Goal: Transaction & Acquisition: Purchase product/service

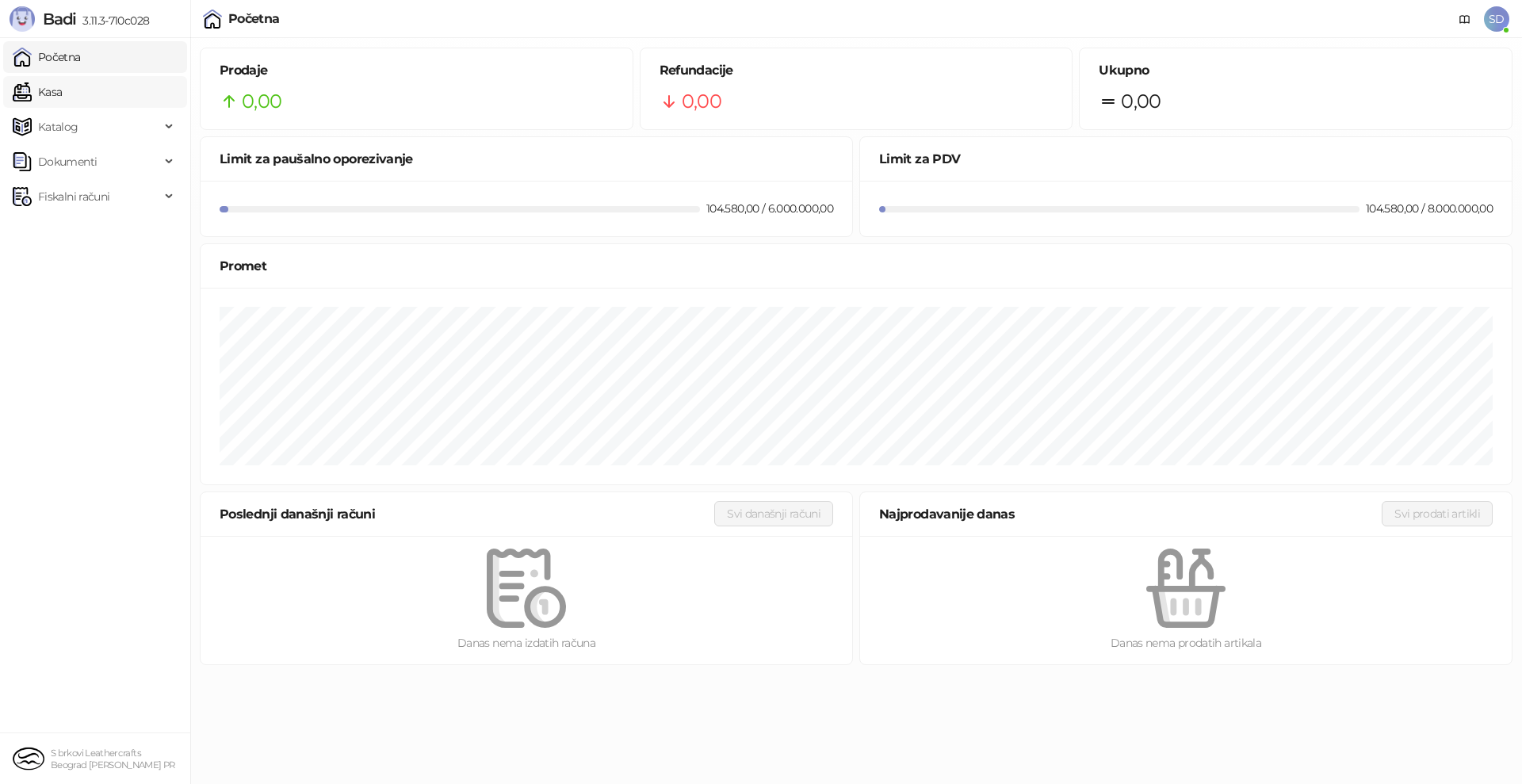
click at [62, 96] on link "Kasa" at bounding box center [37, 92] width 49 height 32
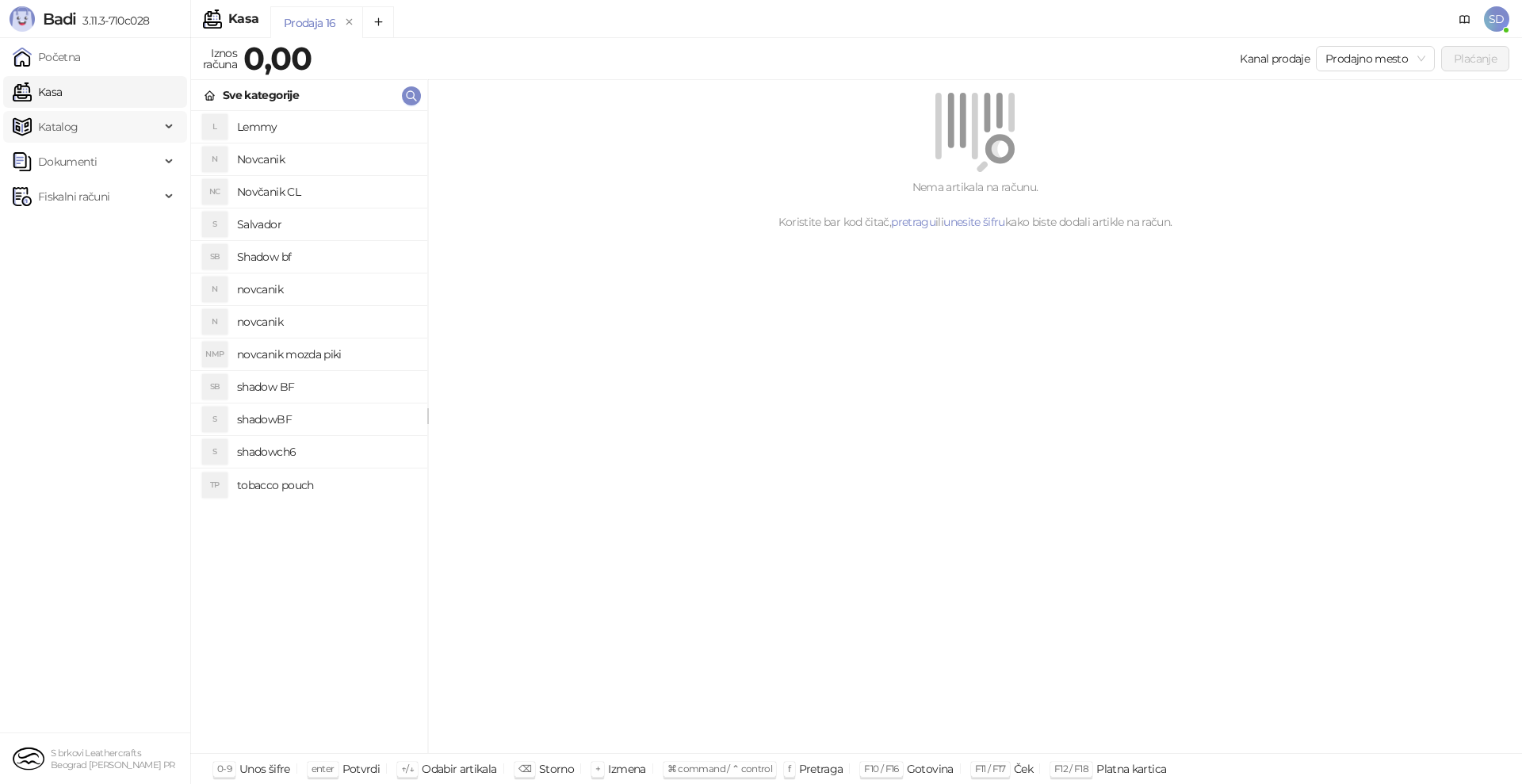
click at [140, 127] on span "Katalog" at bounding box center [87, 126] width 148 height 32
click at [62, 217] on link "Artikli" at bounding box center [46, 231] width 55 height 32
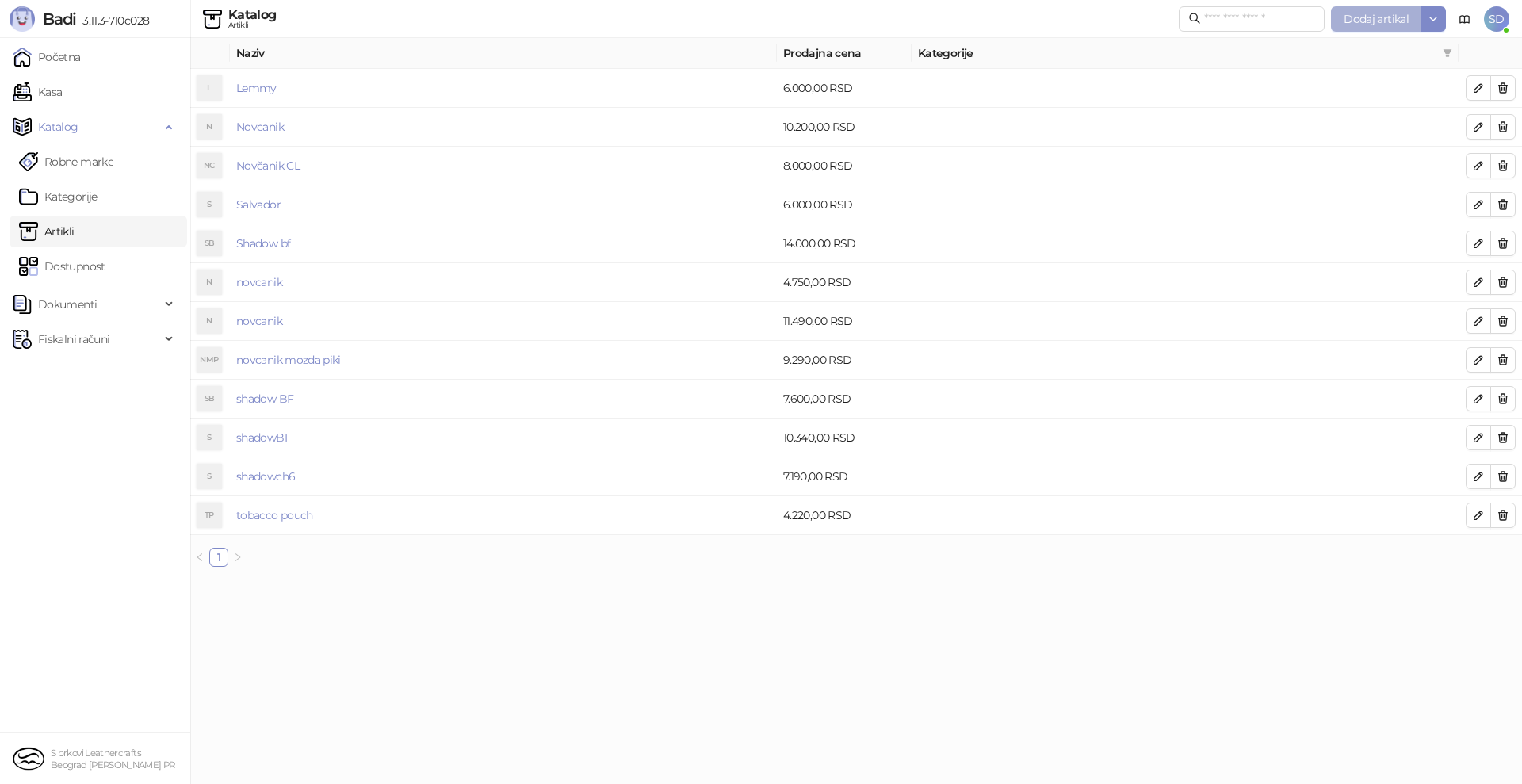
click at [1357, 19] on span "Dodaj artikal" at bounding box center [1376, 19] width 65 height 15
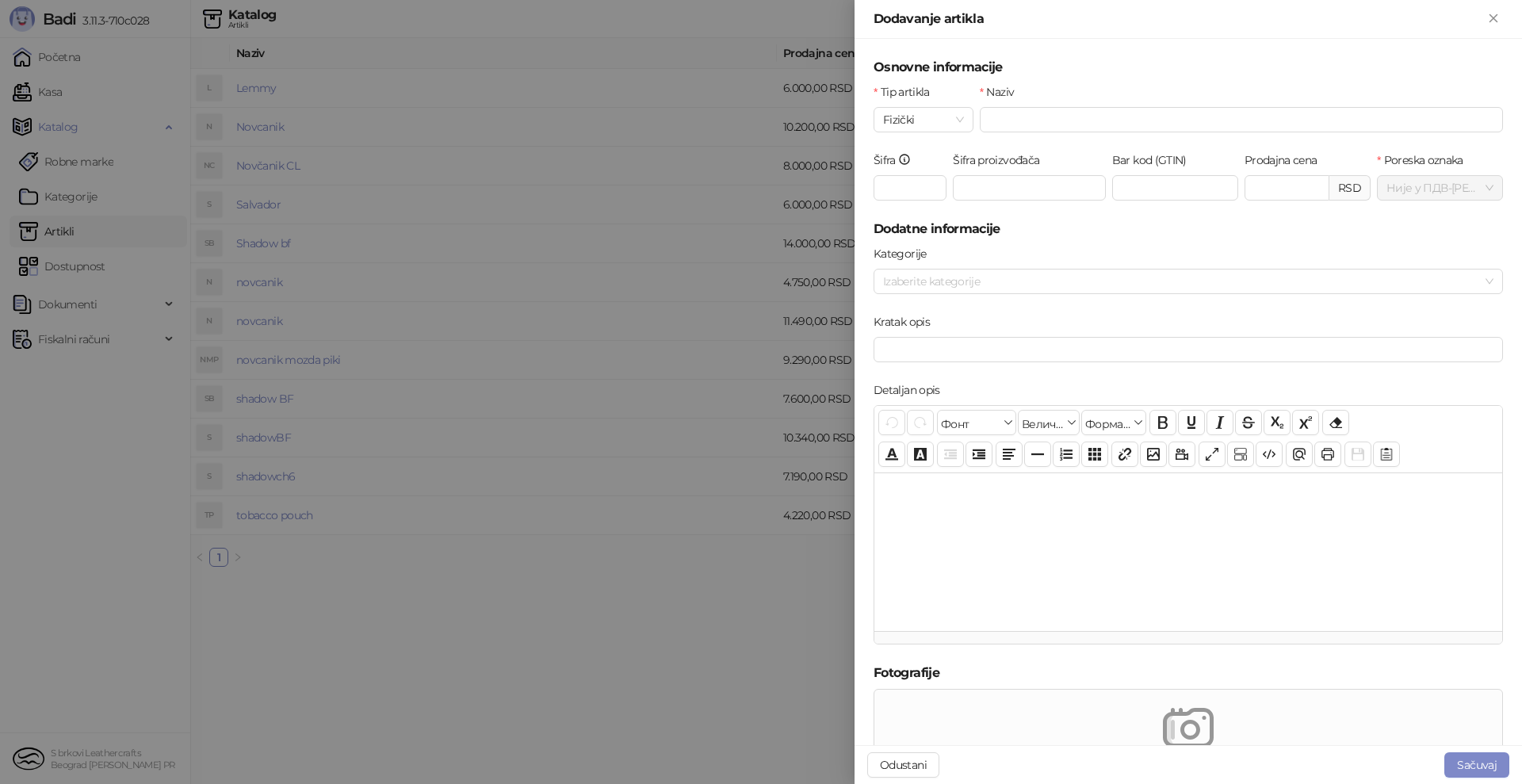
click at [504, 706] on div at bounding box center [761, 392] width 1522 height 784
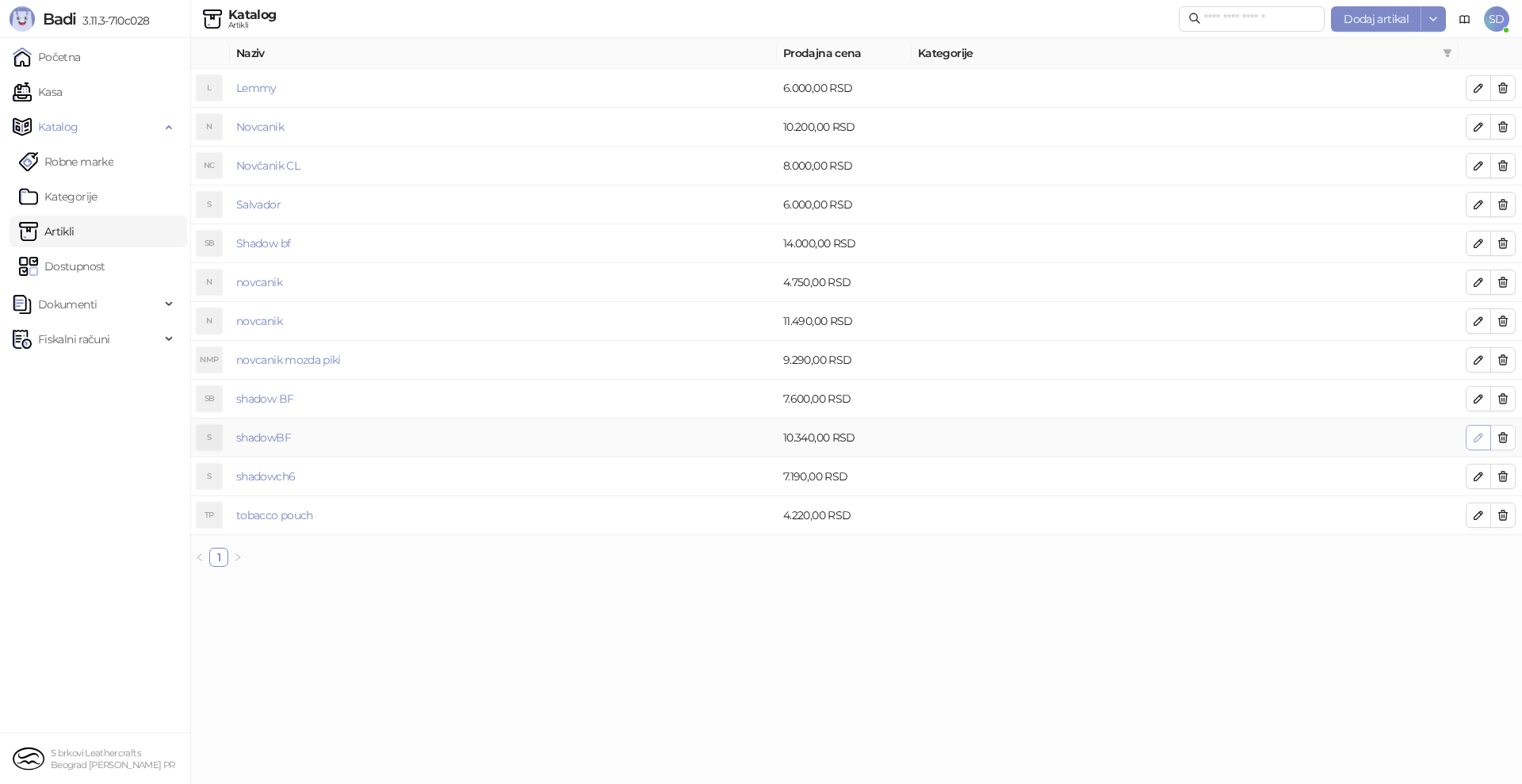
click at [1485, 432] on button "button" at bounding box center [1477, 437] width 25 height 25
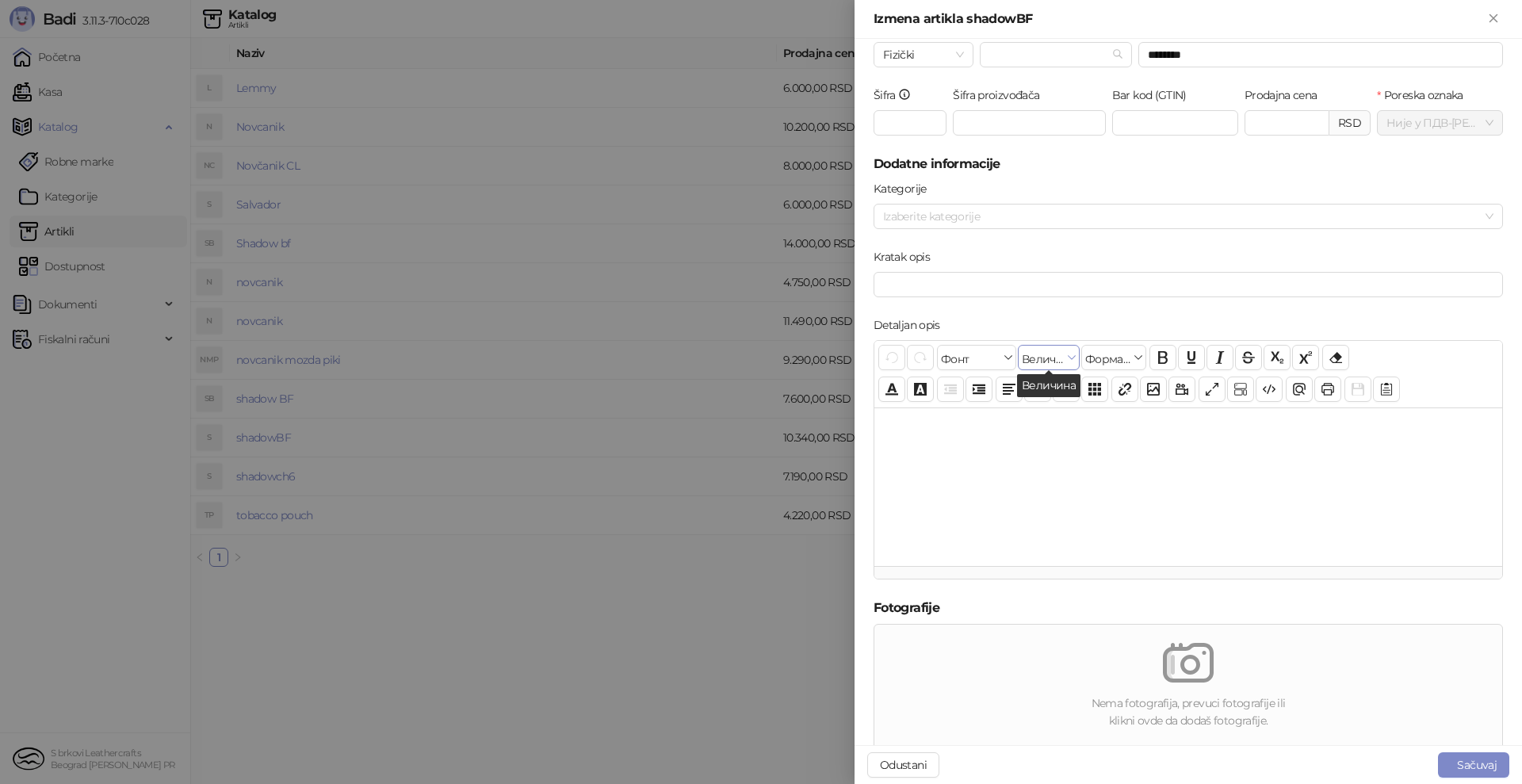
scroll to position [78, 0]
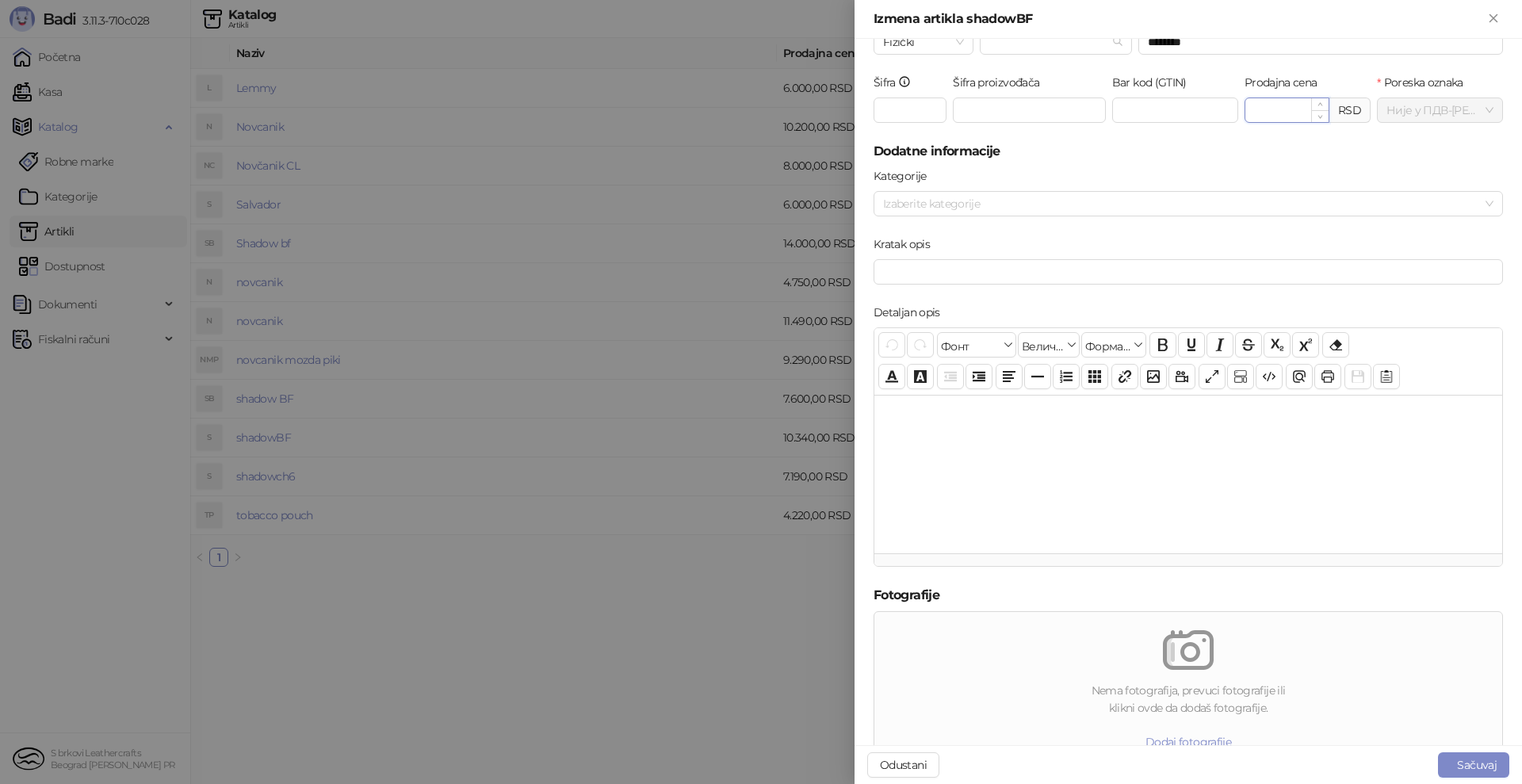
click at [1255, 112] on input "********" at bounding box center [1287, 109] width 84 height 24
type input "********"
click button "submit" at bounding box center [0, 0] width 0 height 0
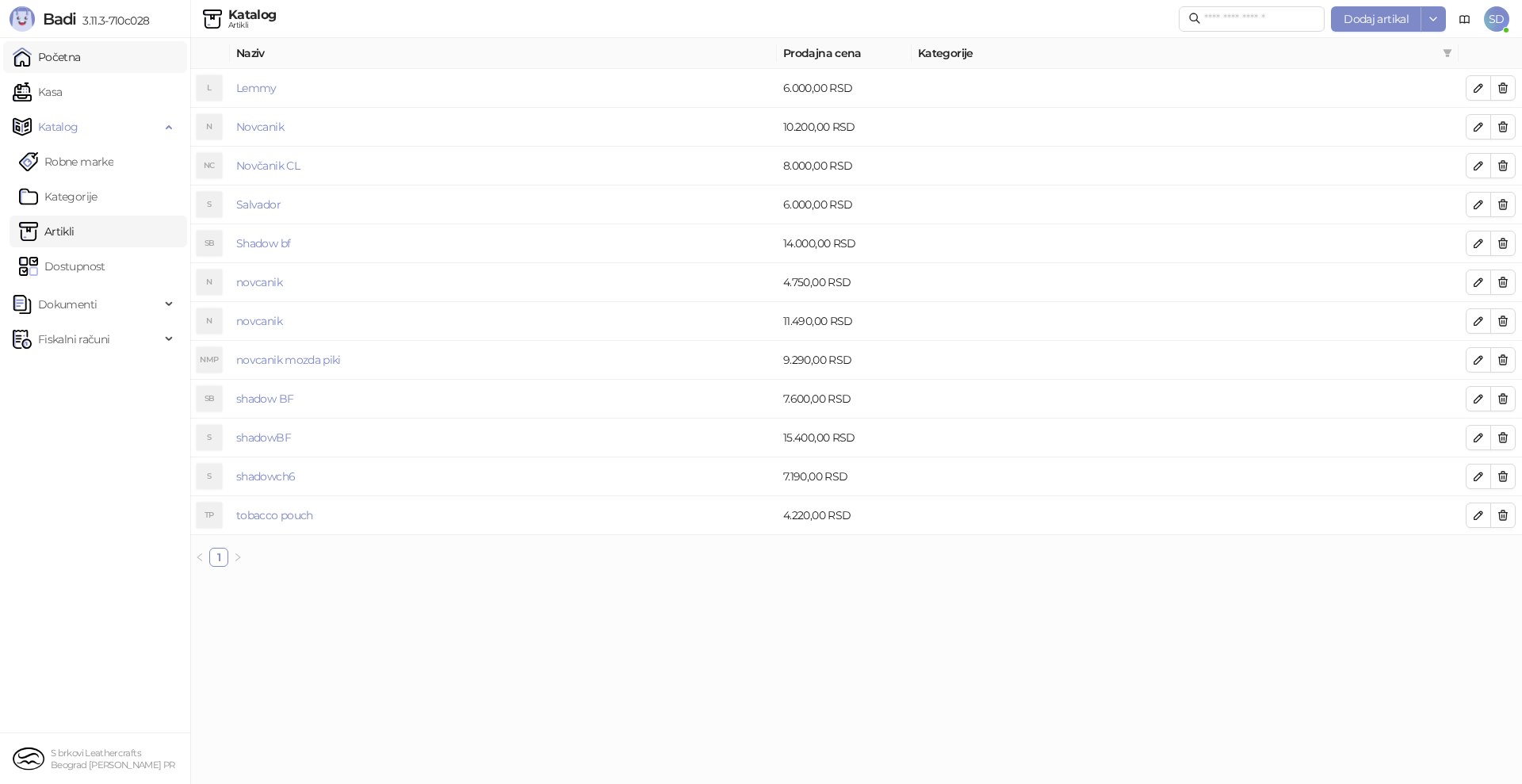
click at [58, 72] on link "Početna" at bounding box center [47, 57] width 68 height 32
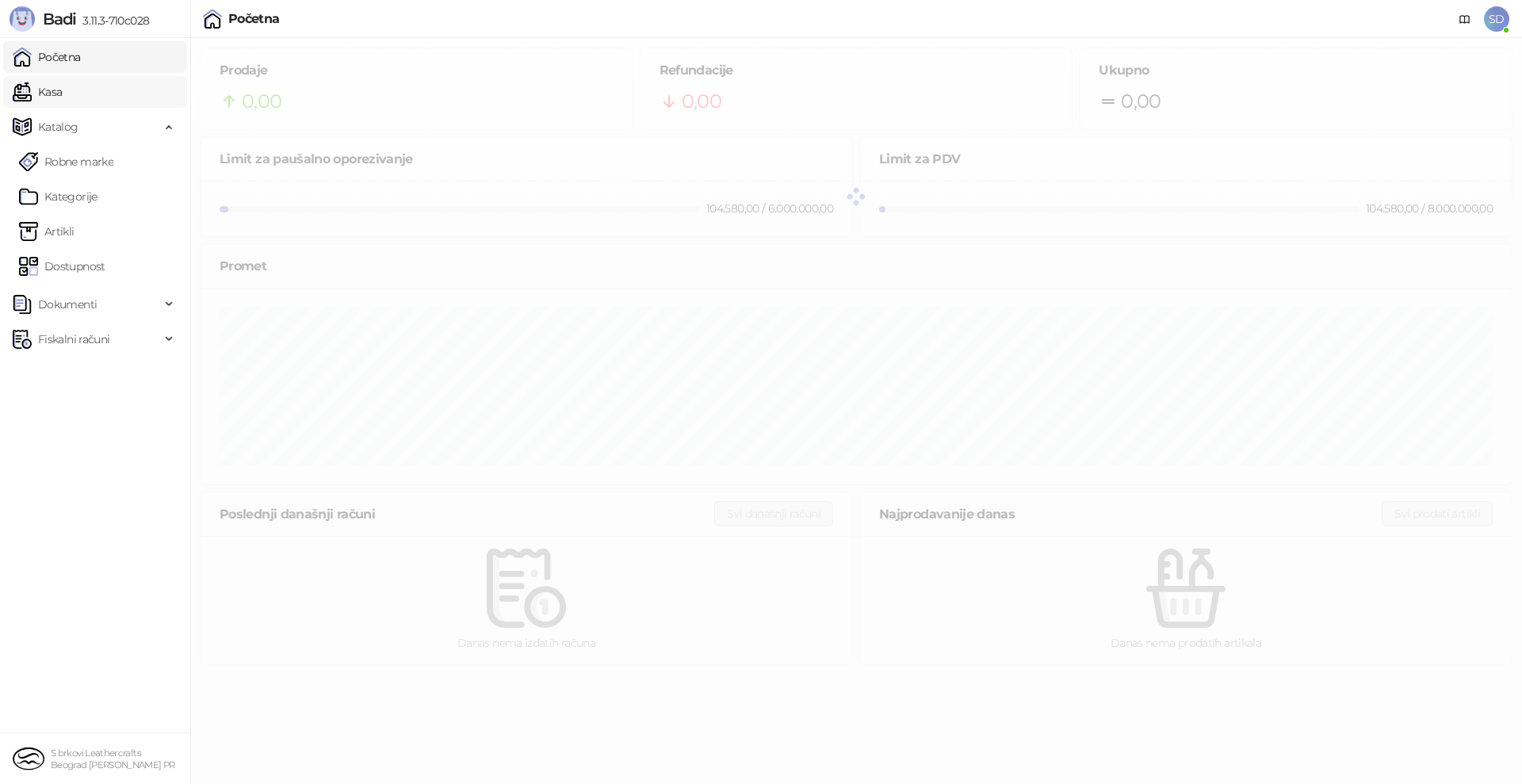
click at [46, 105] on link "Kasa" at bounding box center [37, 92] width 49 height 32
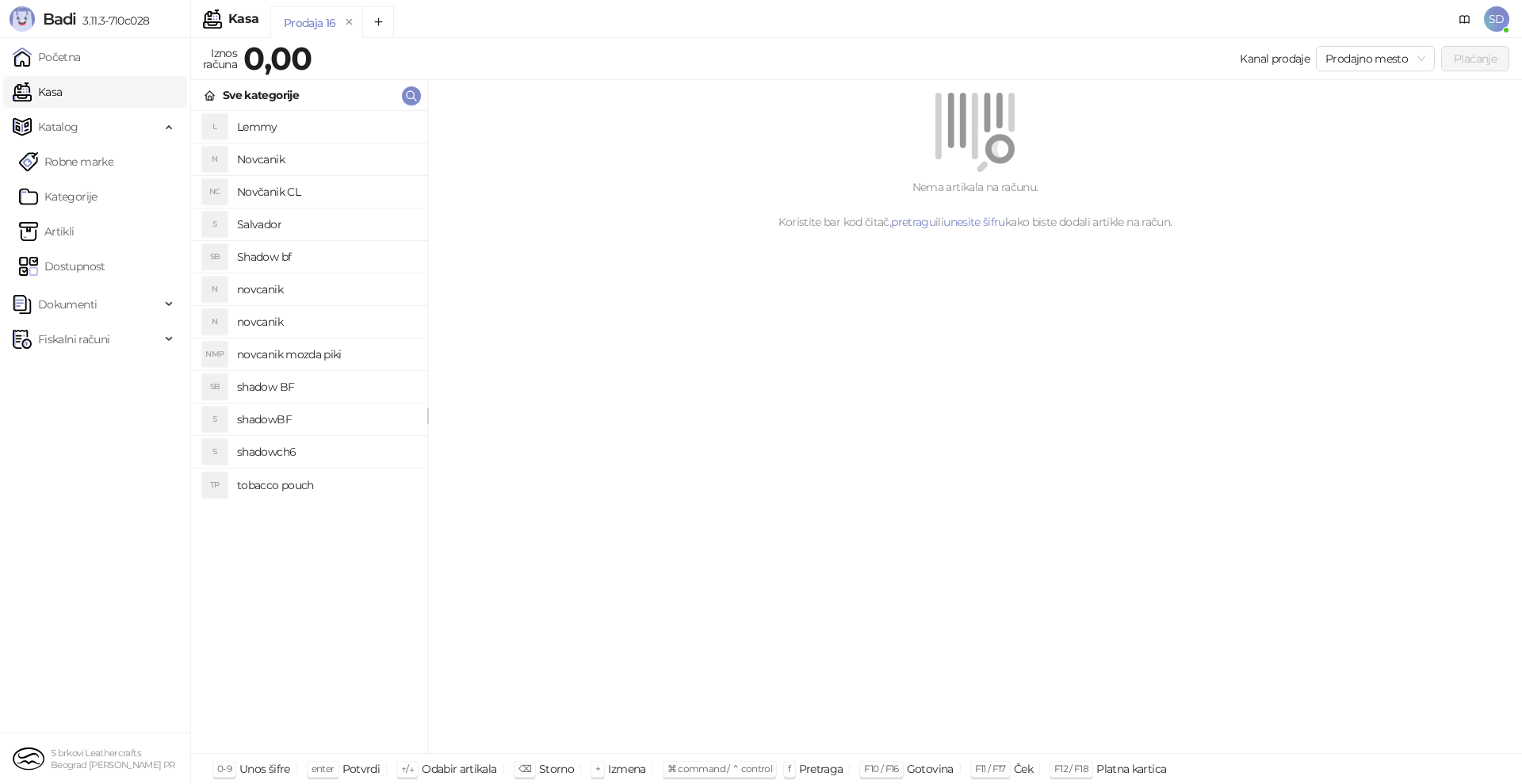
click at [262, 327] on h4 "novcanik" at bounding box center [325, 321] width 178 height 25
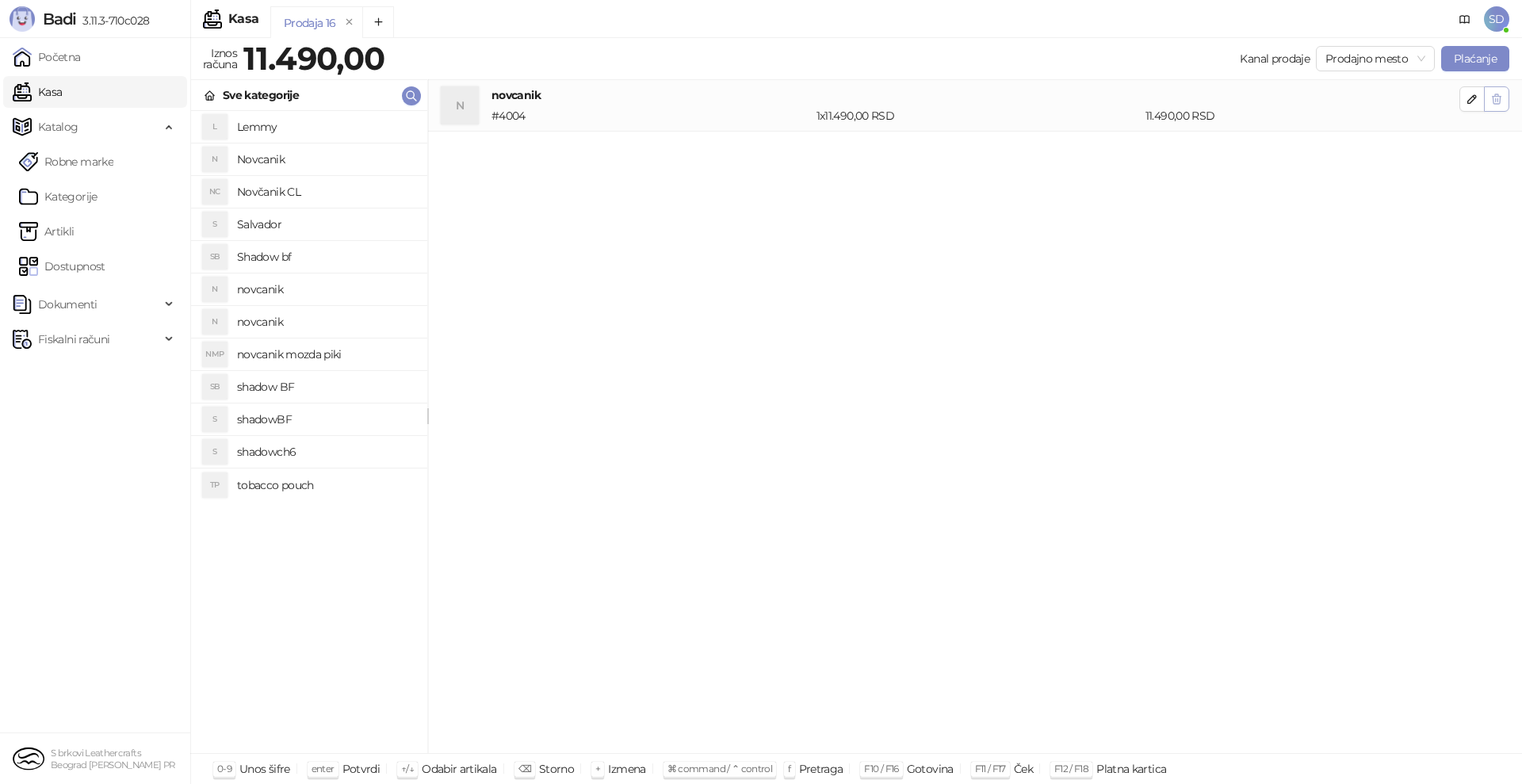
click at [1503, 98] on button "button" at bounding box center [1496, 99] width 25 height 25
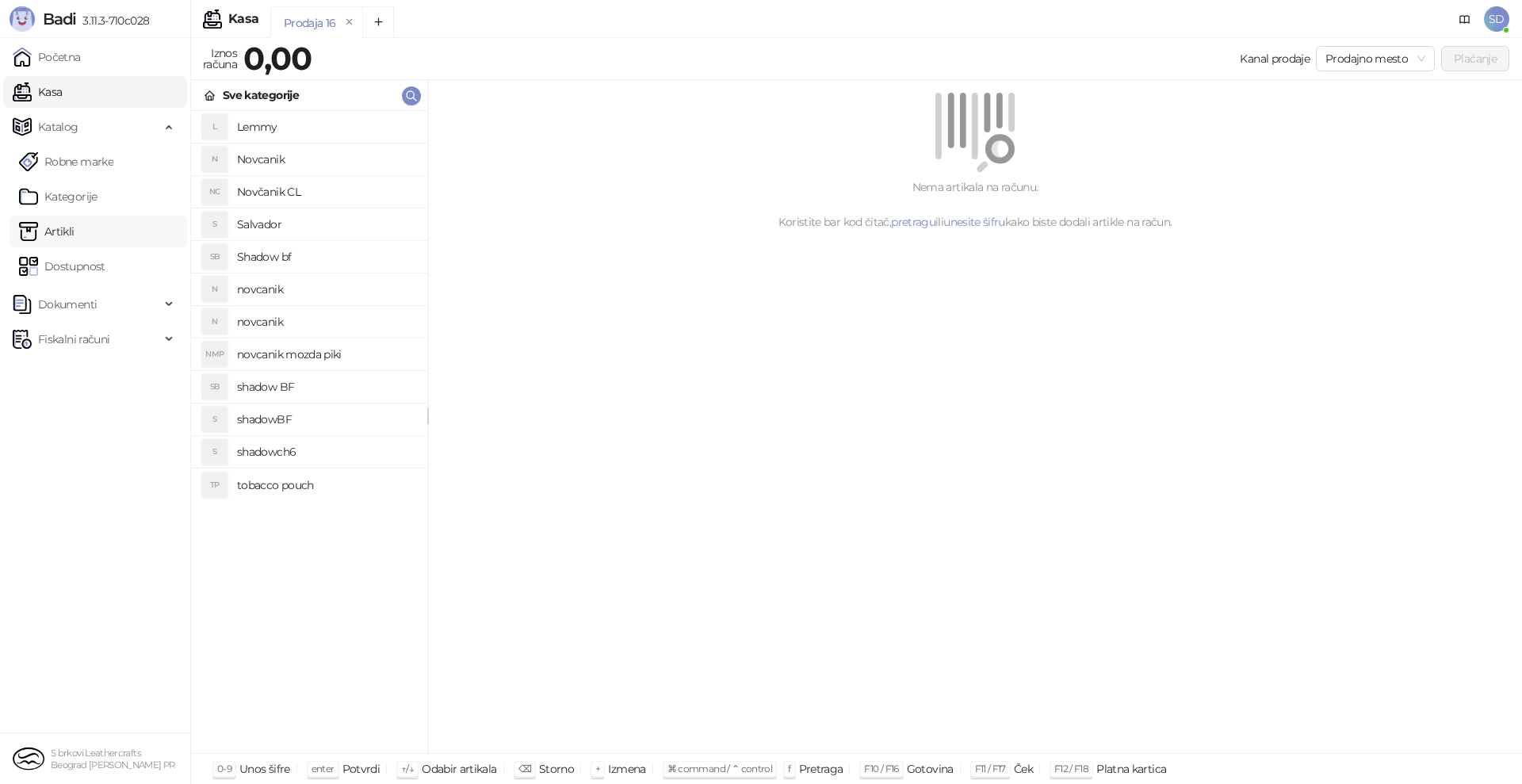
click at [75, 218] on link "Artikli" at bounding box center [46, 231] width 55 height 32
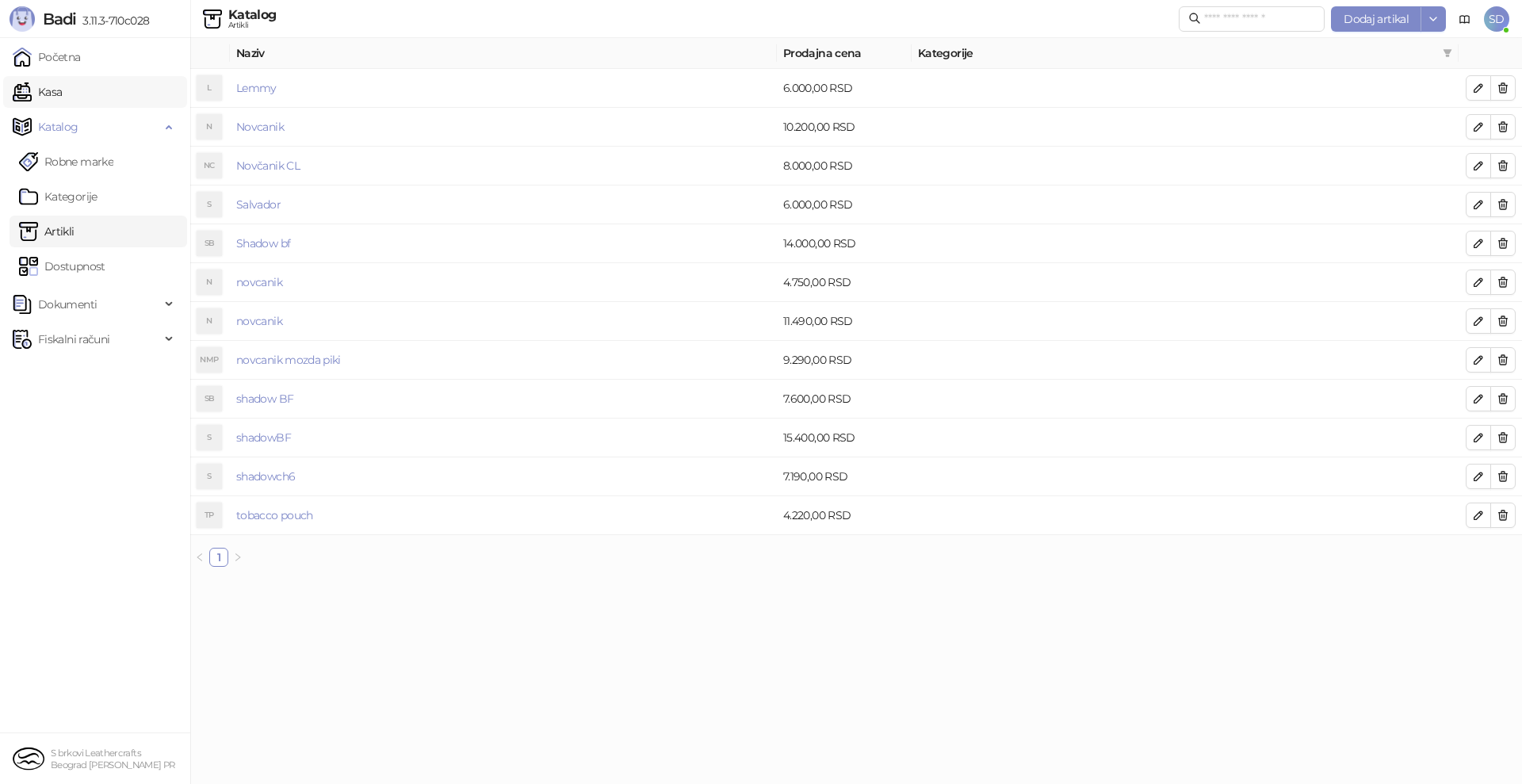
click at [62, 99] on link "Kasa" at bounding box center [37, 92] width 49 height 32
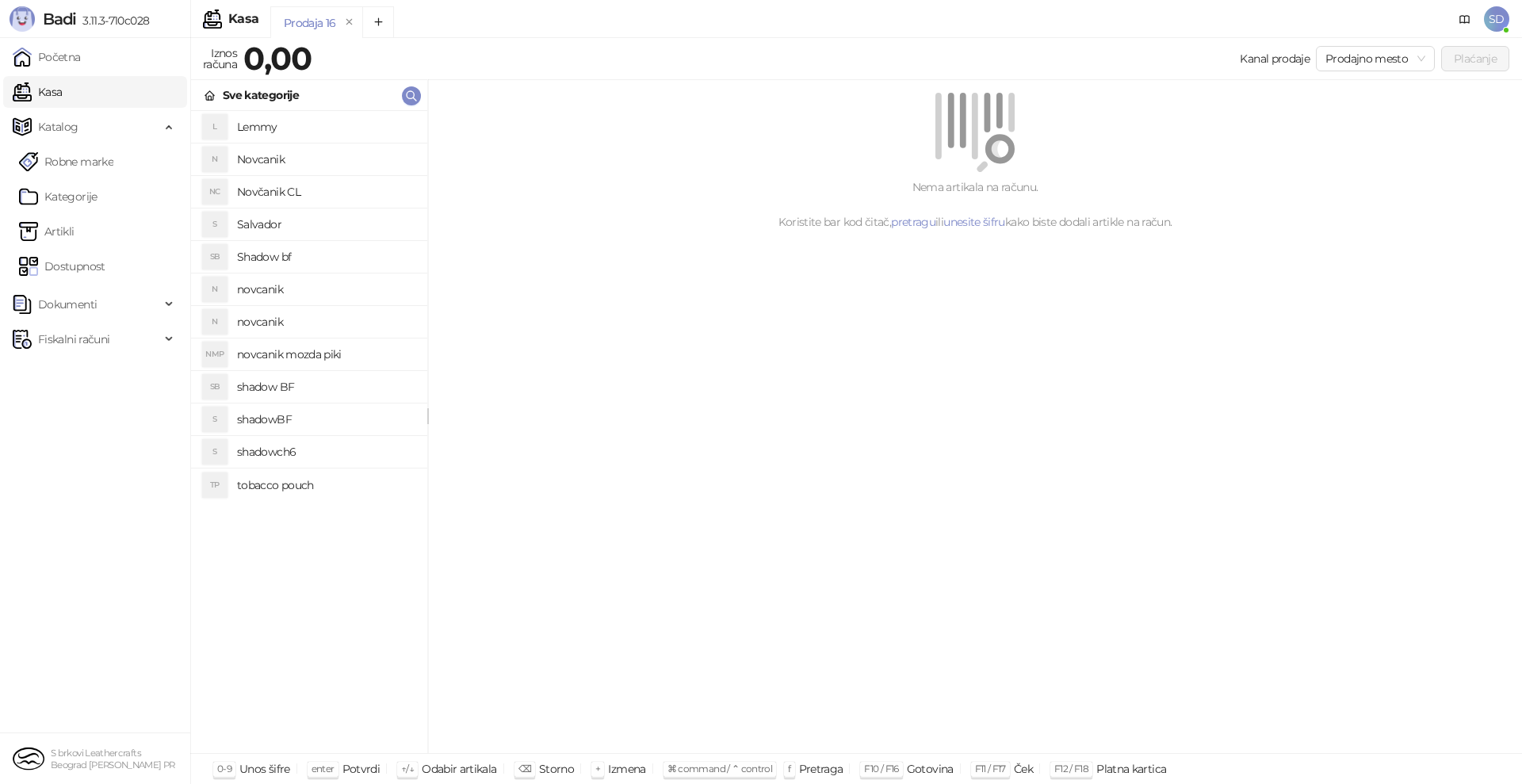
click at [271, 383] on h4 "shadow BF" at bounding box center [325, 386] width 178 height 25
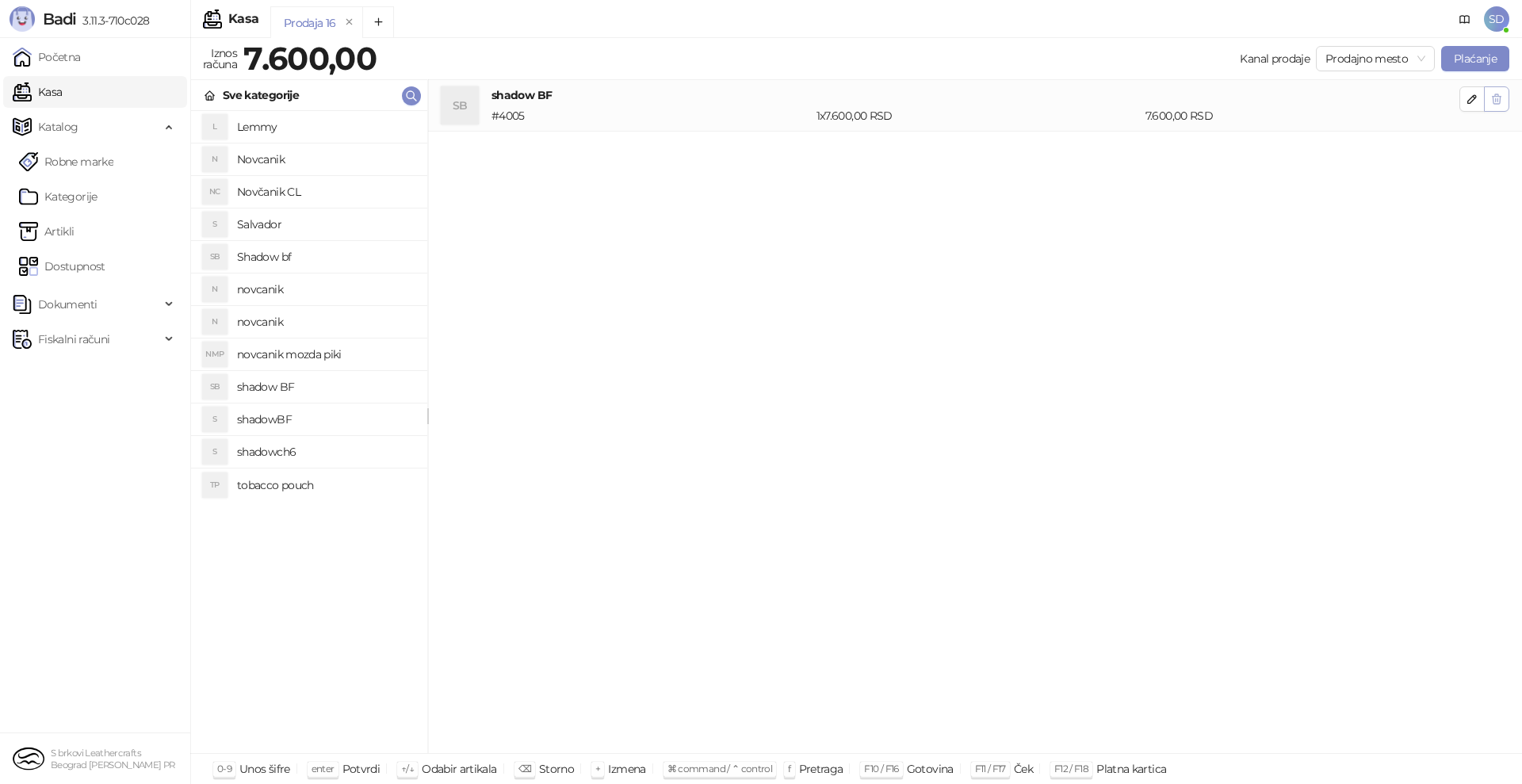
click at [1498, 105] on icon "button" at bounding box center [1497, 99] width 13 height 13
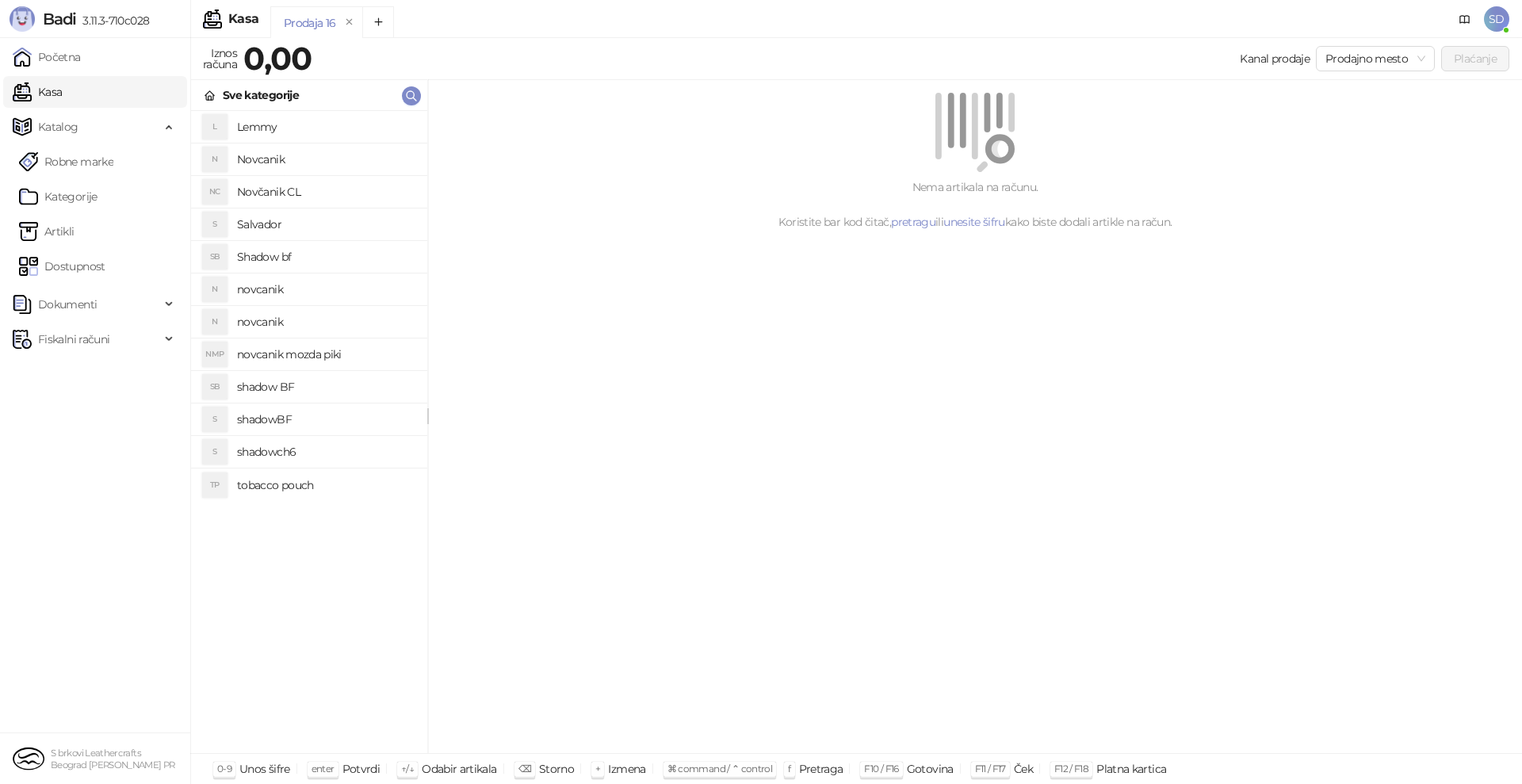
click at [256, 401] on li "SB shadow BF" at bounding box center [309, 387] width 236 height 32
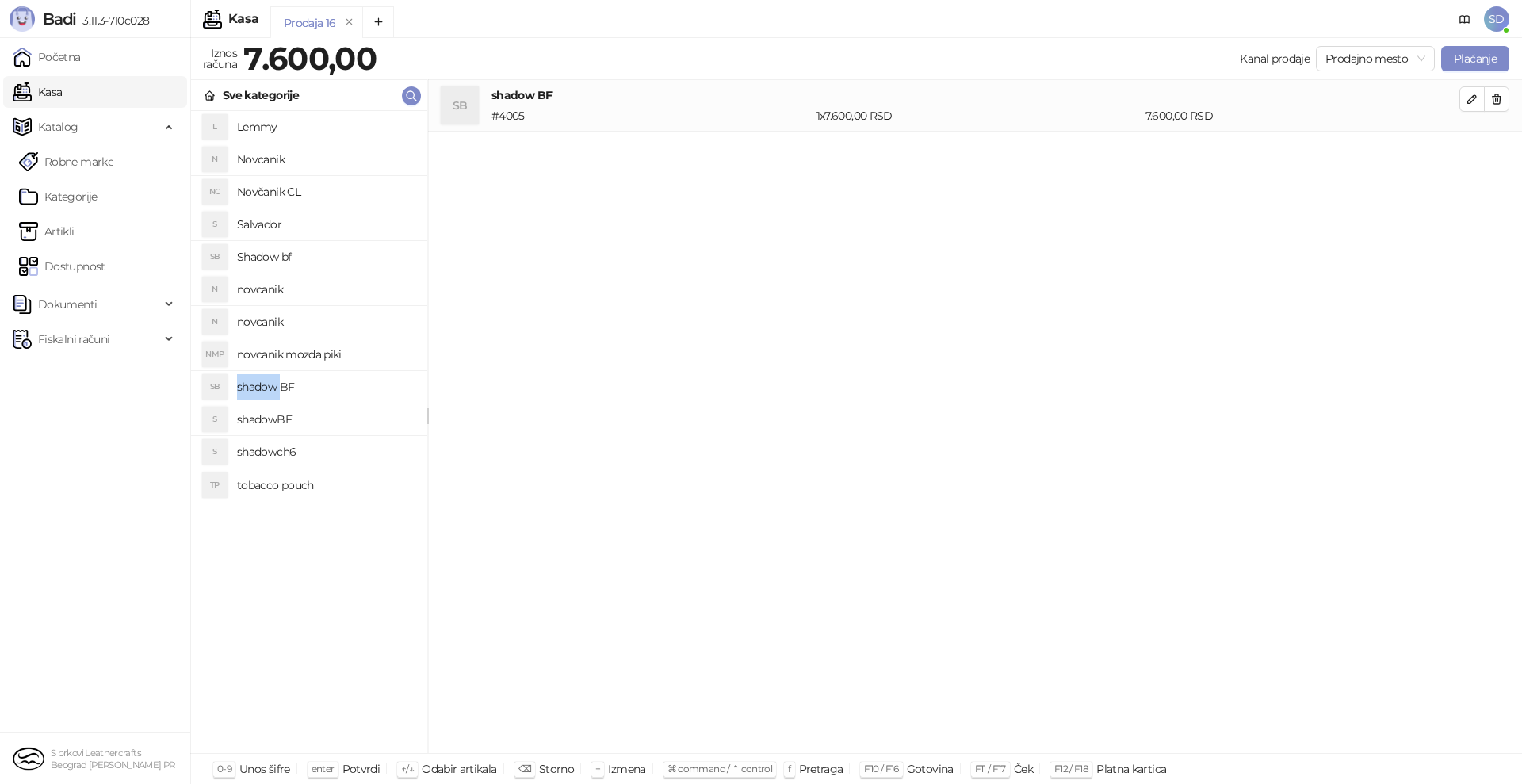
click at [256, 401] on li "SB shadow BF" at bounding box center [309, 387] width 236 height 32
click at [1497, 104] on icon "button" at bounding box center [1497, 99] width 9 height 10
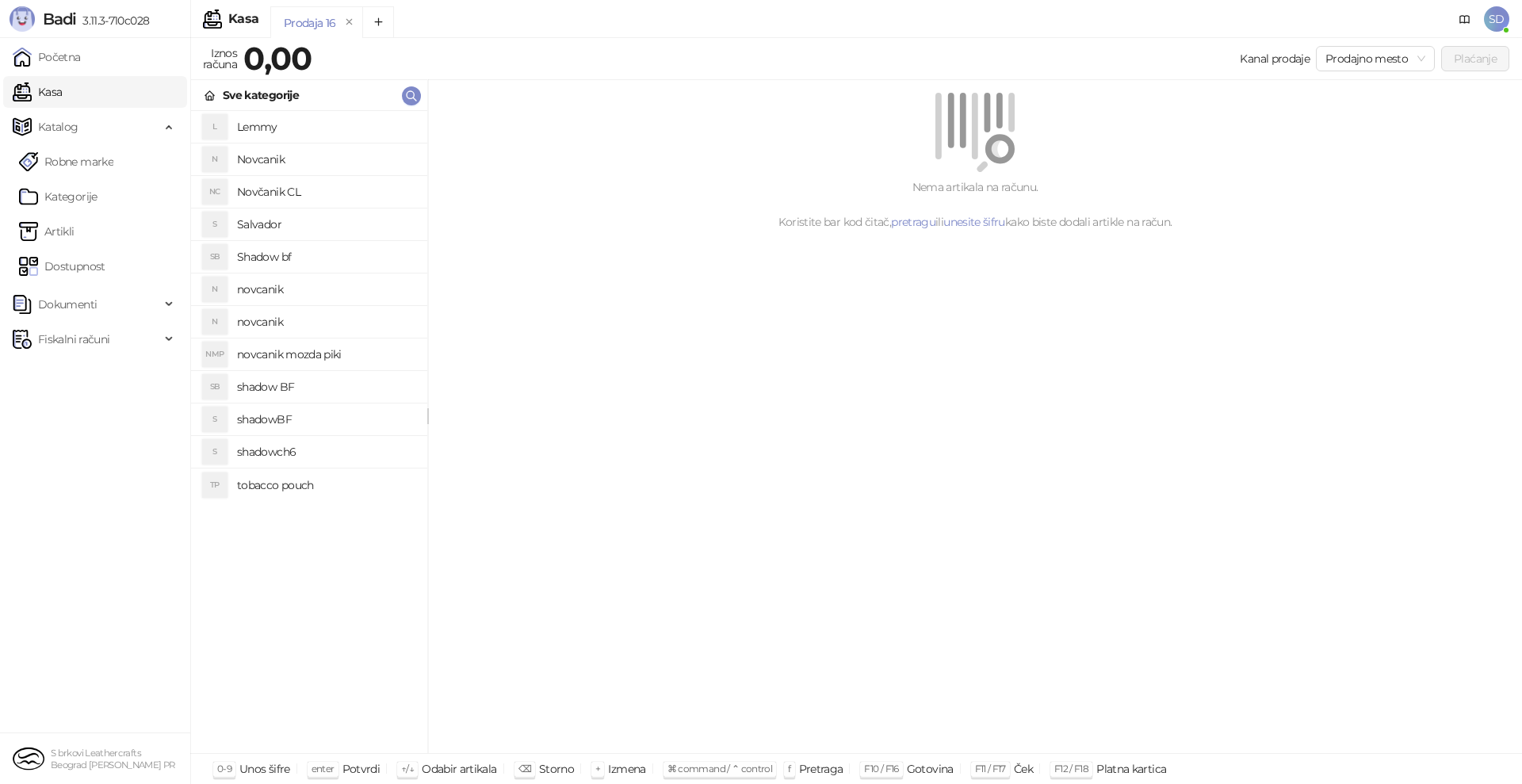
click at [247, 418] on h4 "shadowBF" at bounding box center [325, 418] width 178 height 25
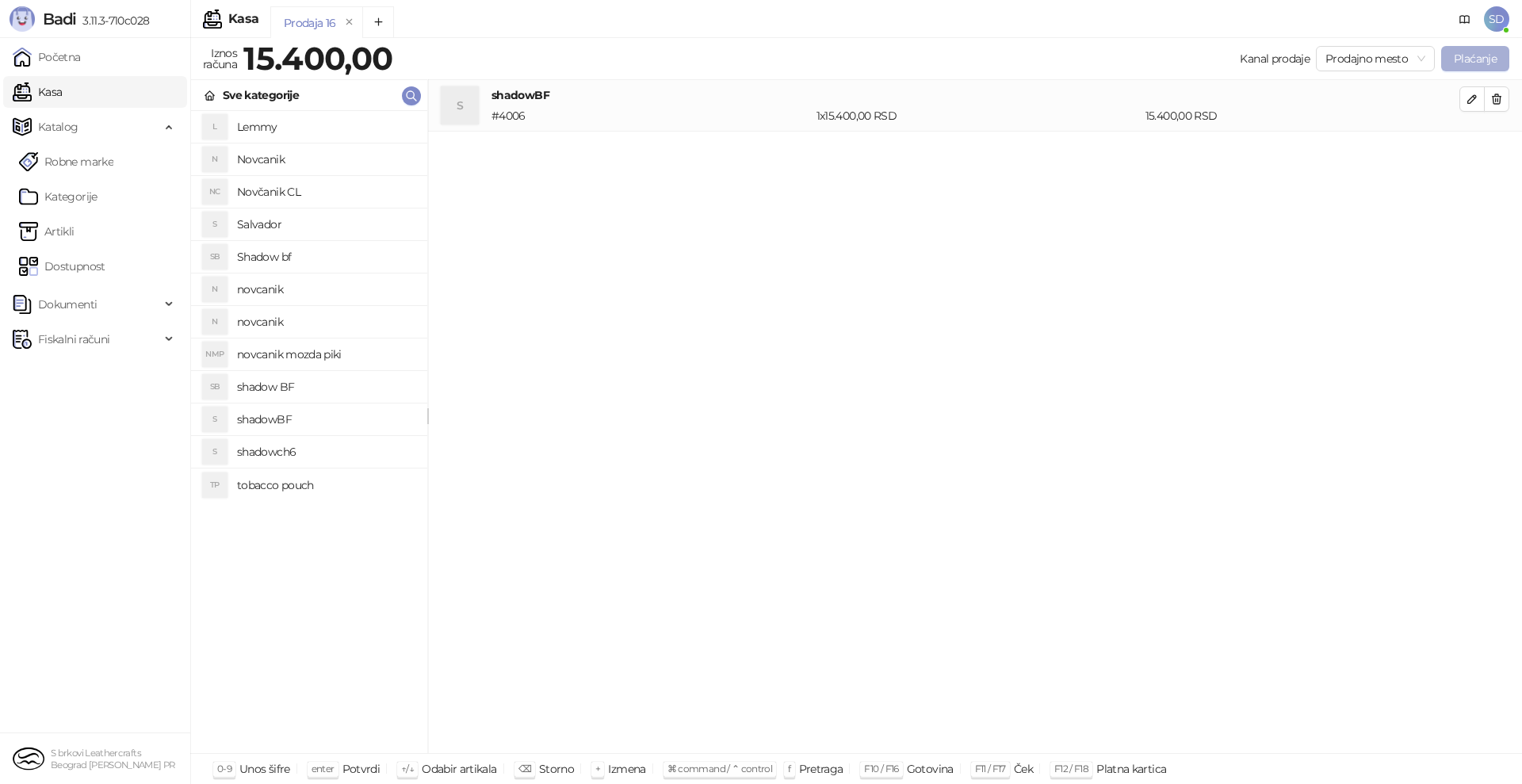
click at [1479, 53] on button "Plaćanje" at bounding box center [1475, 58] width 68 height 25
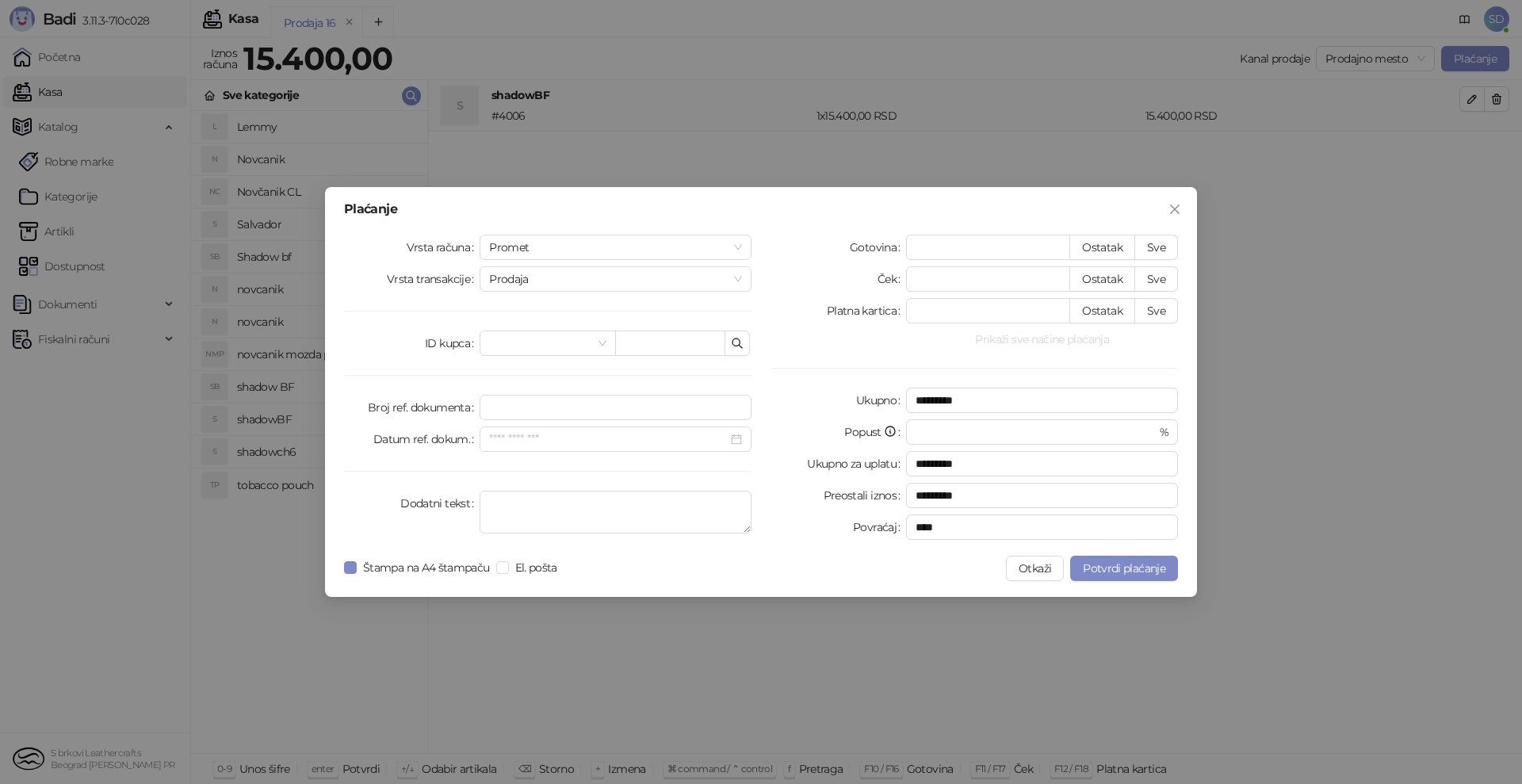
click at [998, 345] on button "Prikaži sve načine plaćanja" at bounding box center [1041, 339] width 272 height 19
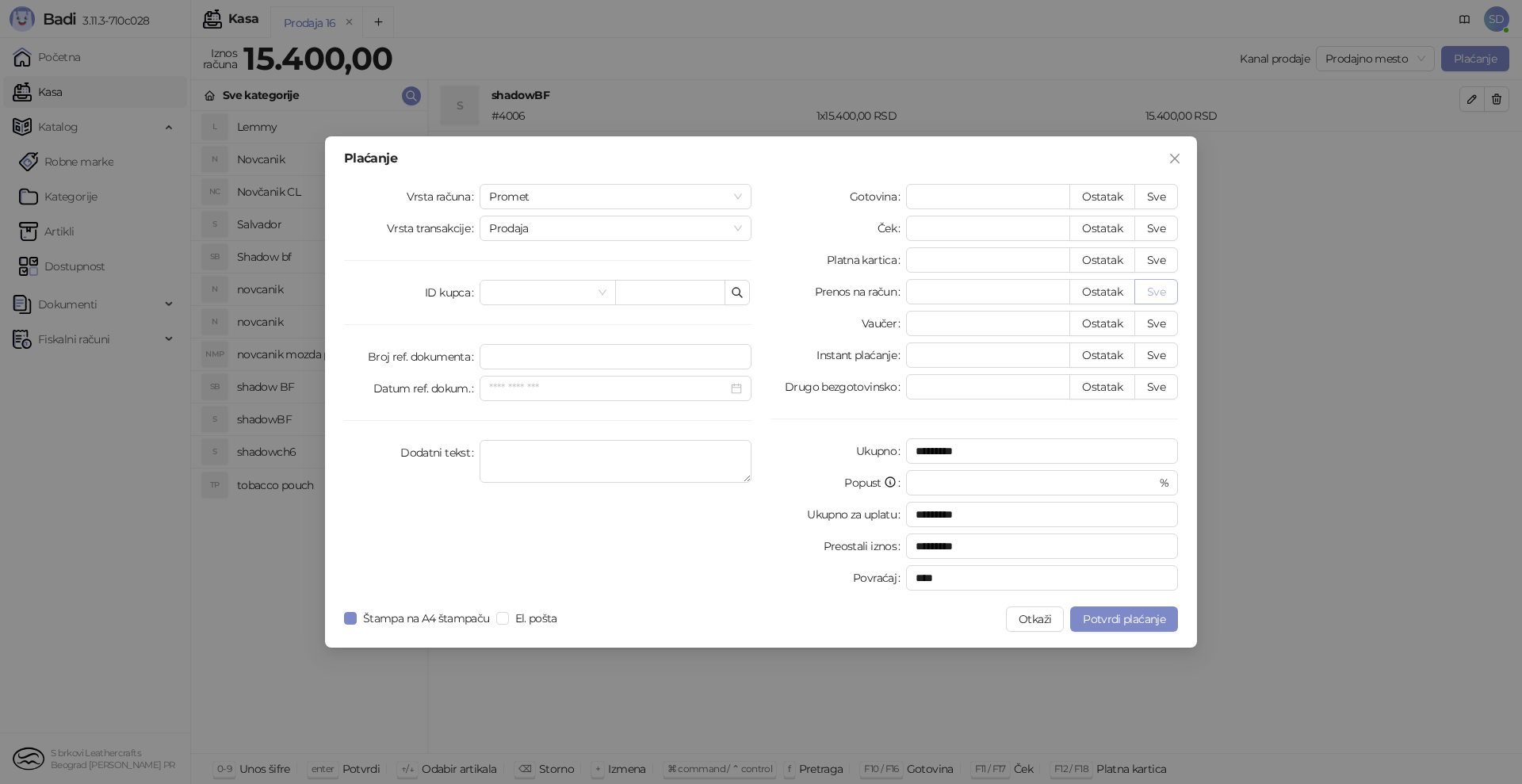
click at [1153, 290] on button "Sve" at bounding box center [1156, 291] width 44 height 25
type input "*****"
type input "****"
click at [512, 615] on span "El. pošta" at bounding box center [536, 619] width 54 height 18
click at [1148, 627] on button "Potvrdi plaćanje" at bounding box center [1124, 619] width 108 height 25
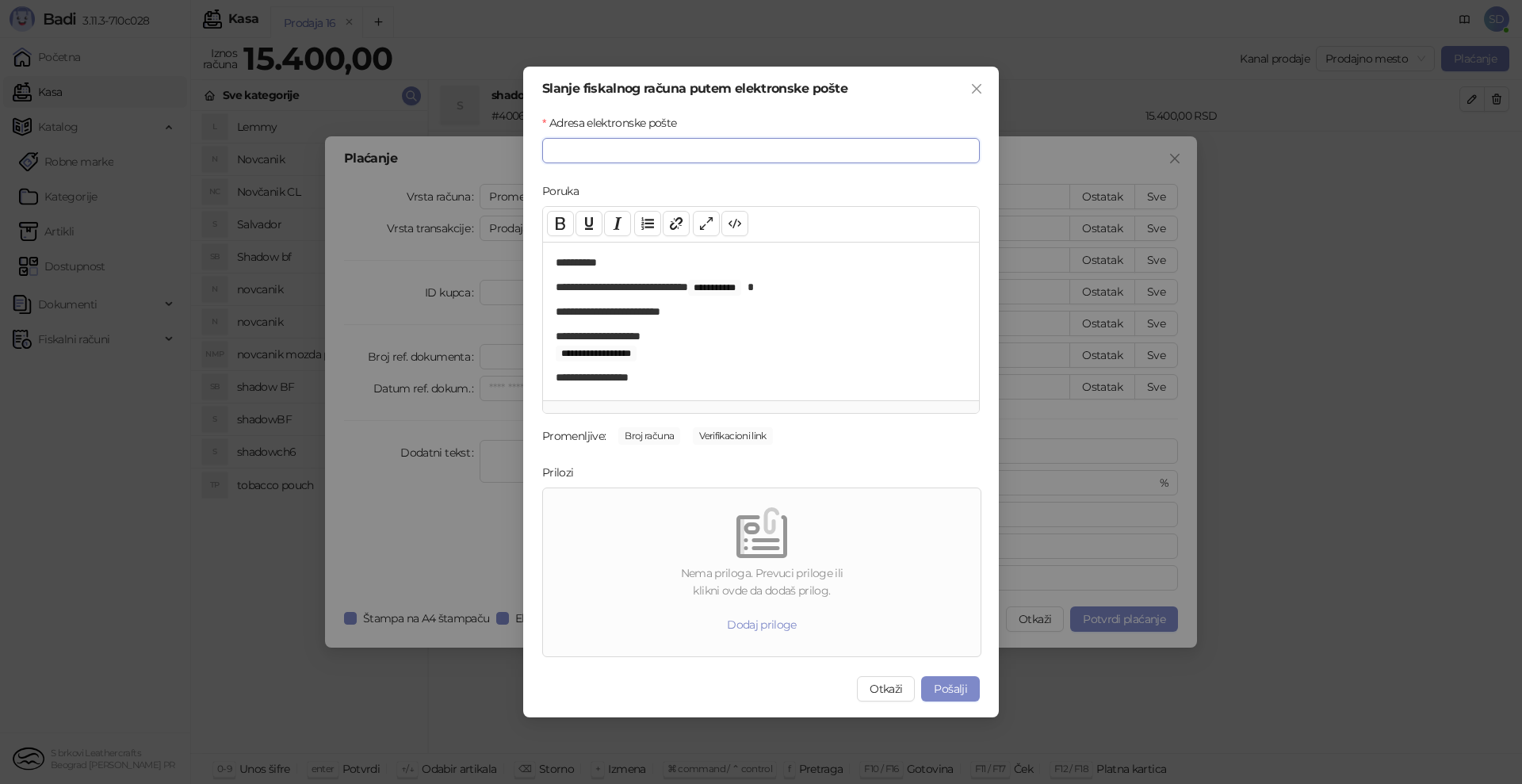
click at [646, 150] on input "Adresa elektronske pošte" at bounding box center [761, 150] width 438 height 25
type input "**********"
click at [955, 688] on button "Pošalji" at bounding box center [950, 688] width 58 height 25
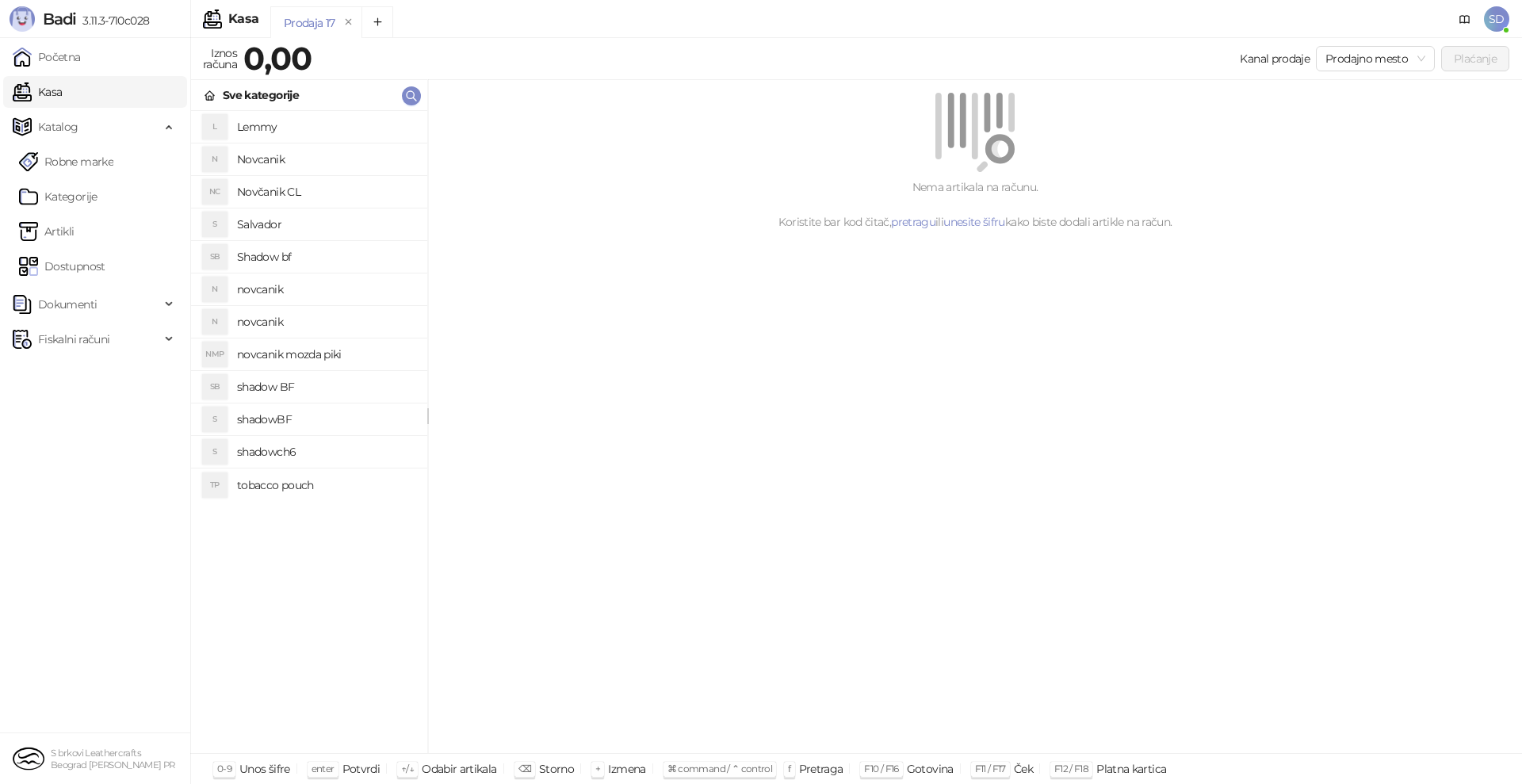
click at [75, 212] on ul "Robne marke Kategorije Artikli Dostupnost" at bounding box center [95, 214] width 191 height 143
click at [75, 230] on link "Artikli" at bounding box center [46, 231] width 55 height 32
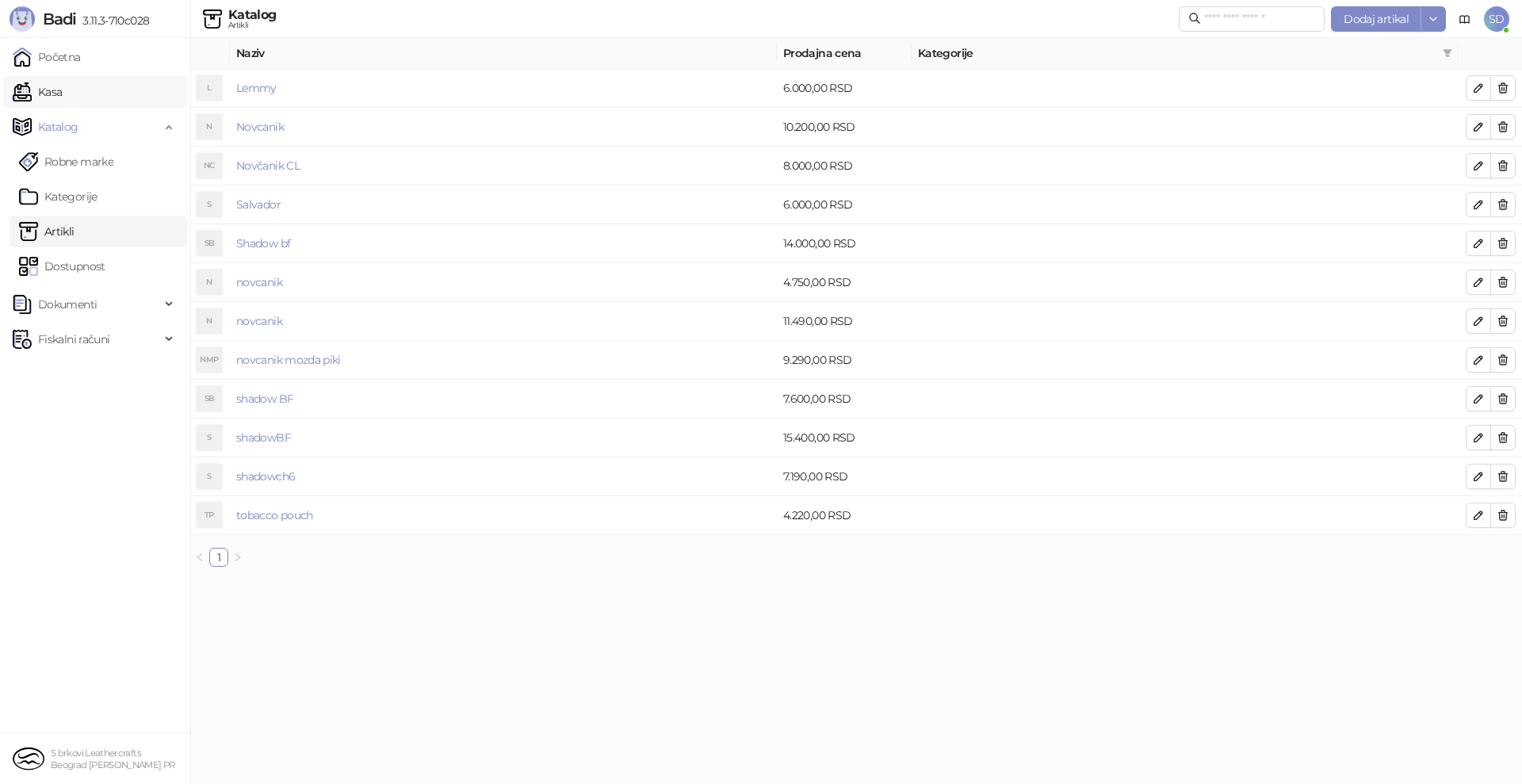
click at [54, 87] on link "Kasa" at bounding box center [37, 92] width 49 height 32
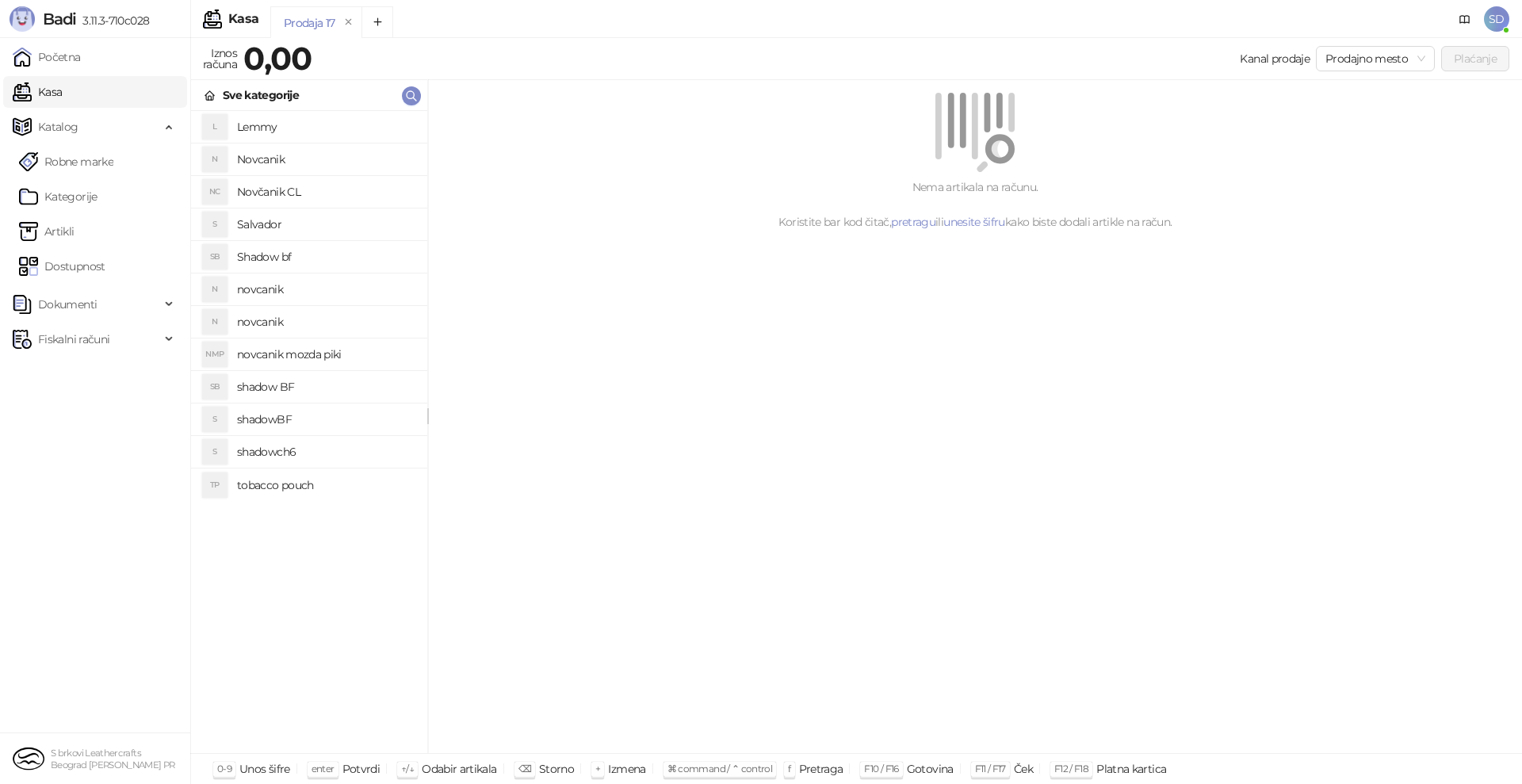
click at [268, 279] on h4 "novcanik" at bounding box center [325, 289] width 178 height 25
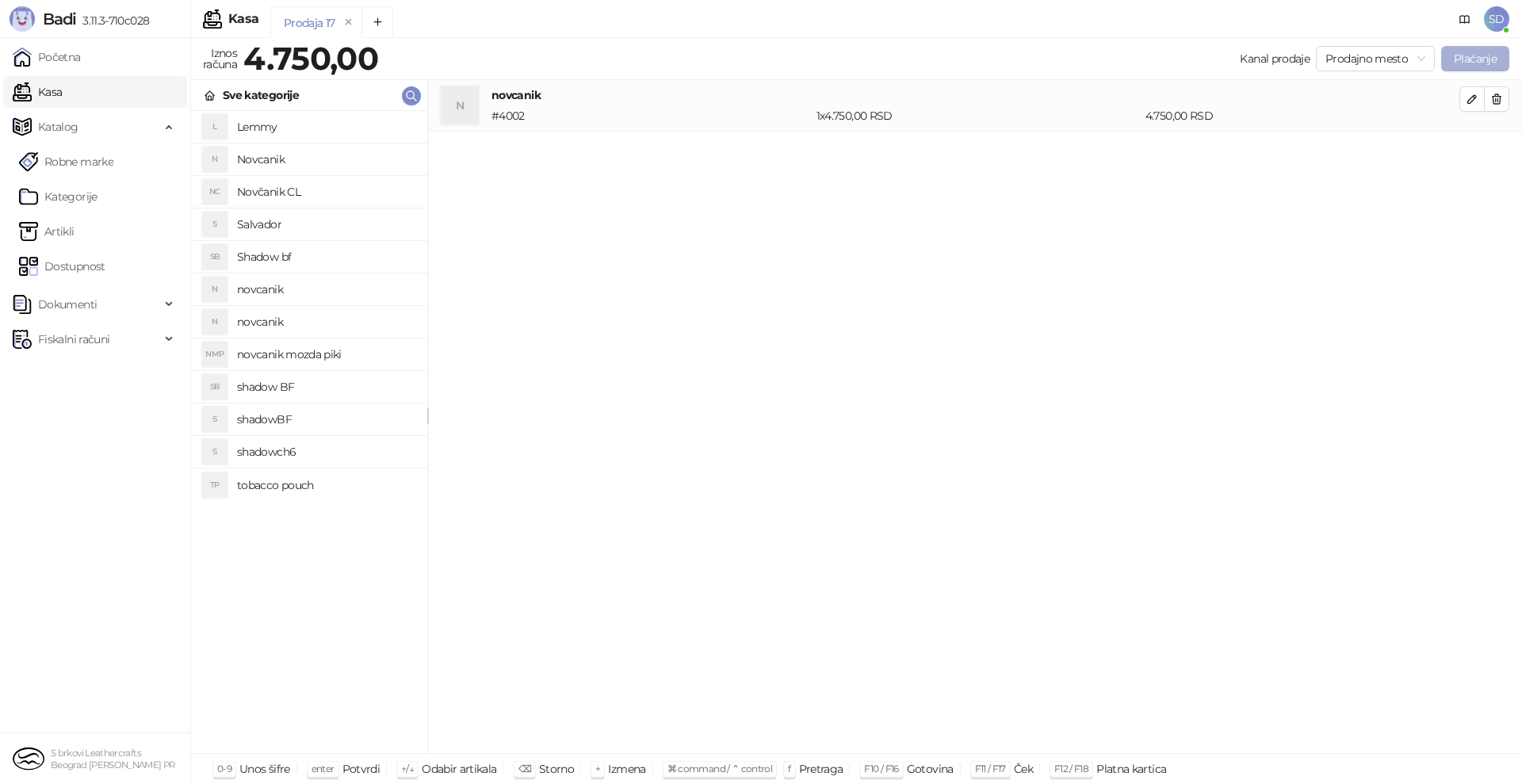
click at [1460, 57] on button "Plaćanje" at bounding box center [1475, 58] width 68 height 25
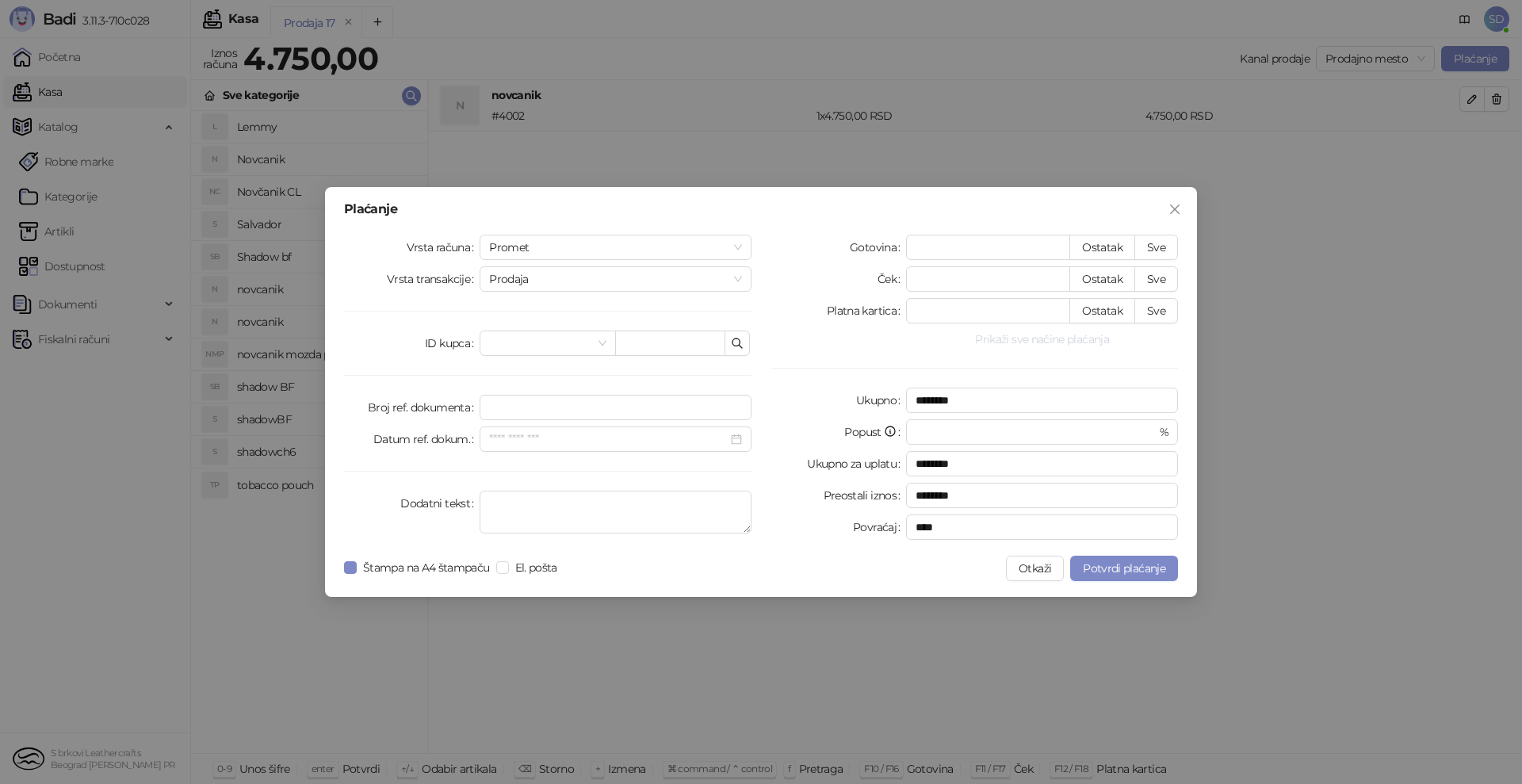
click at [1003, 342] on button "Prikaži sve načine plaćanja" at bounding box center [1041, 339] width 272 height 19
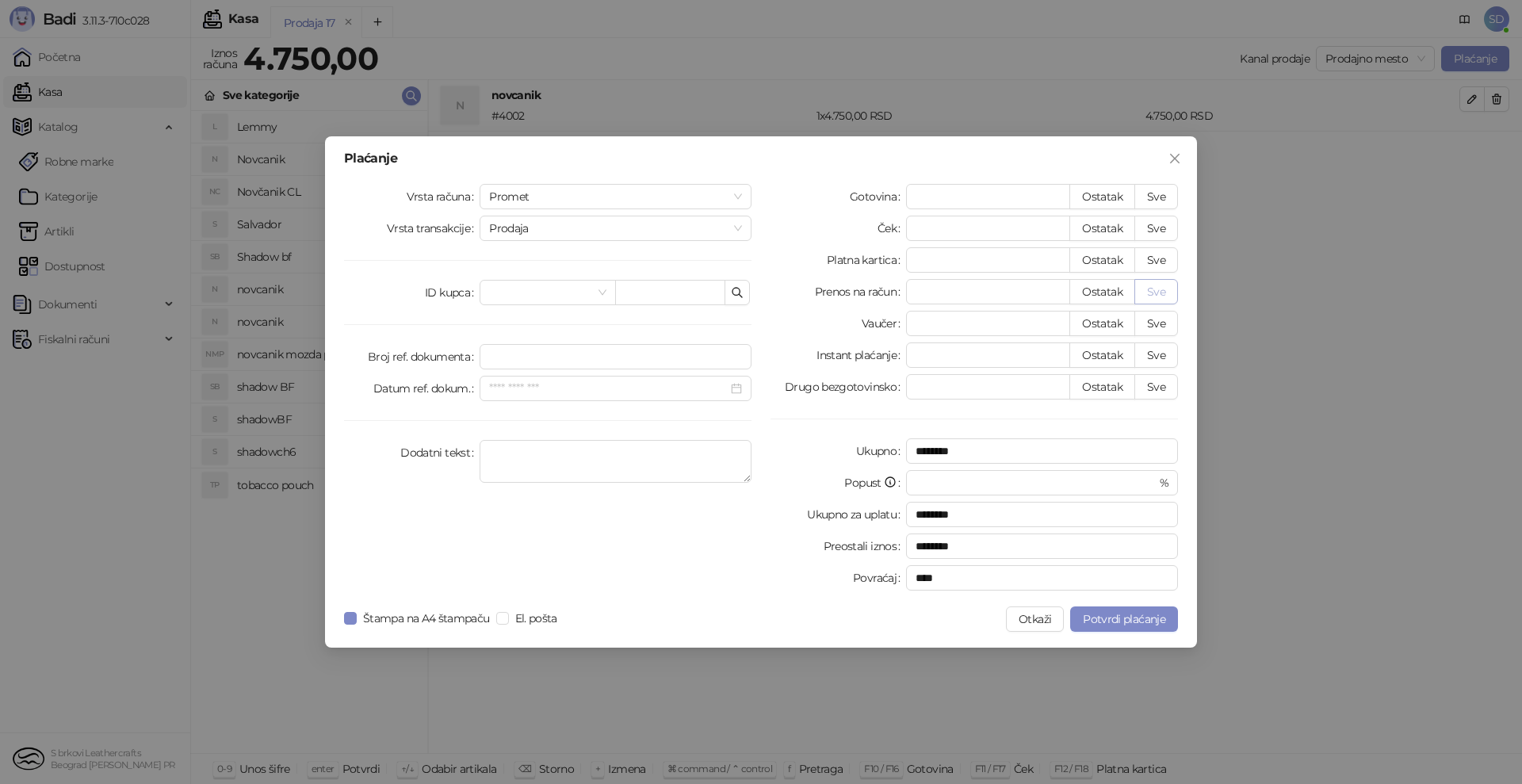
click at [1147, 294] on button "Sve" at bounding box center [1156, 291] width 44 height 25
type input "****"
click at [1134, 610] on button "Potvrdi plaćanje" at bounding box center [1124, 619] width 108 height 25
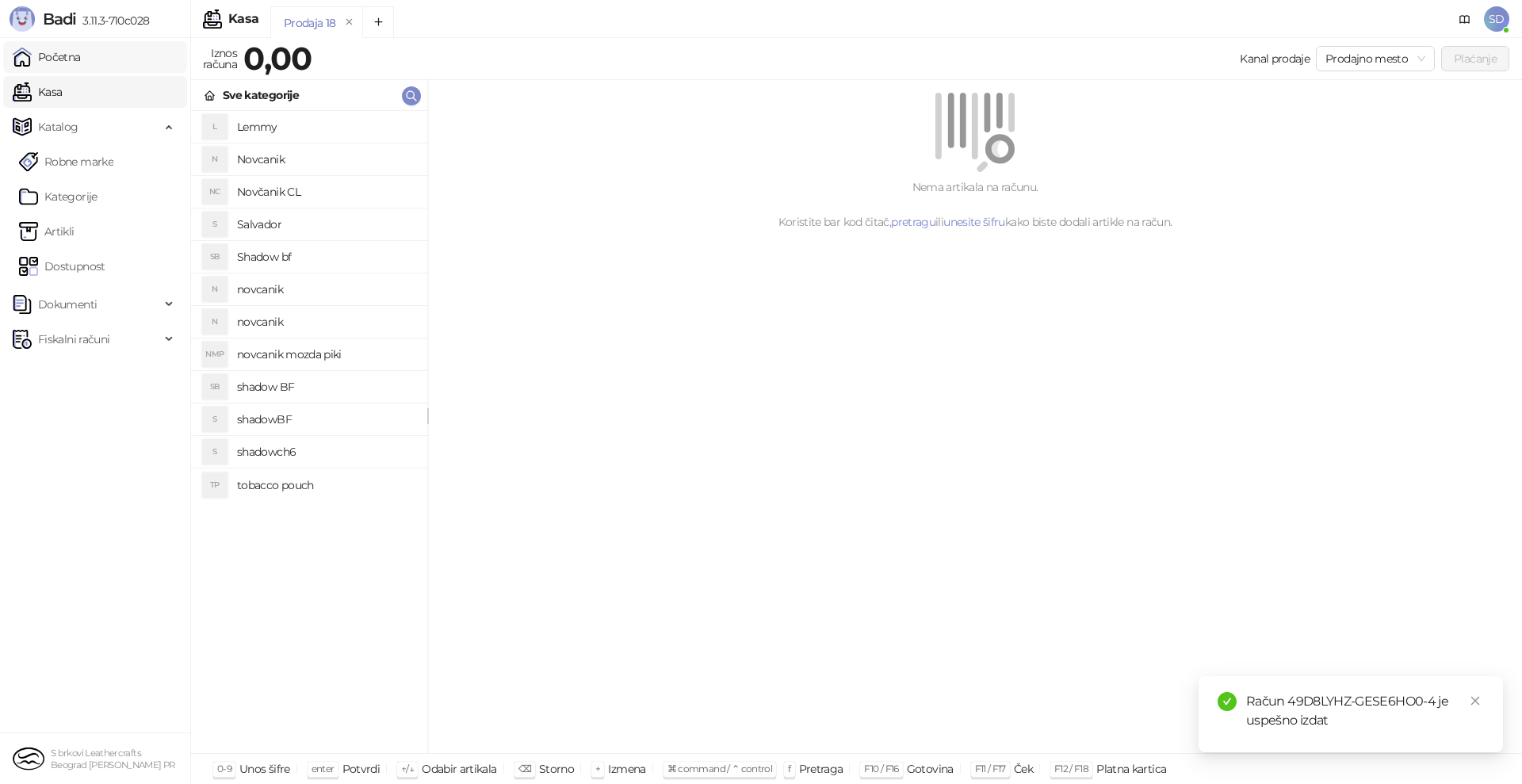
click at [41, 63] on link "Početna" at bounding box center [47, 57] width 68 height 32
